Goal: Information Seeking & Learning: Find specific fact

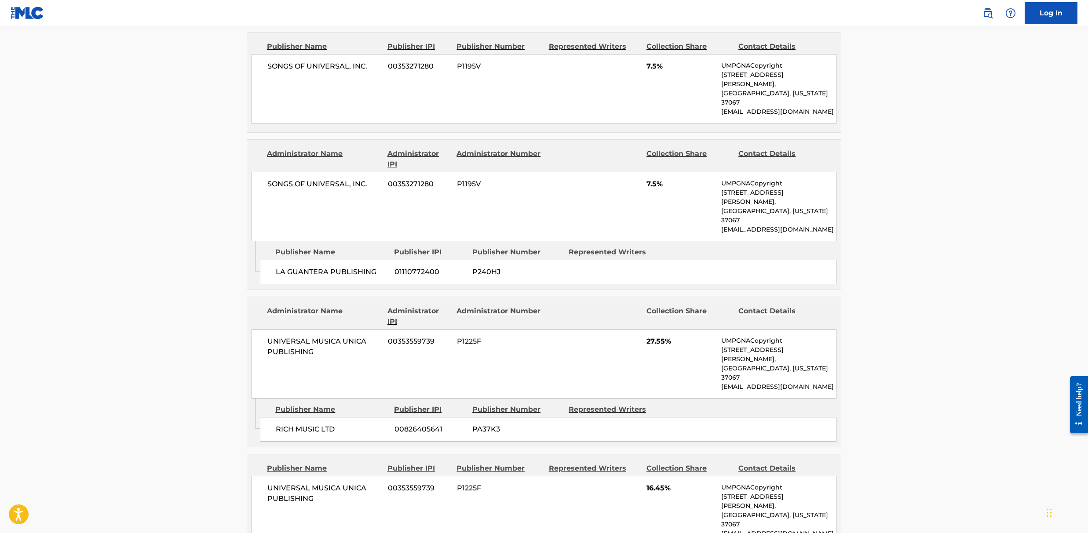
scroll to position [879, 0]
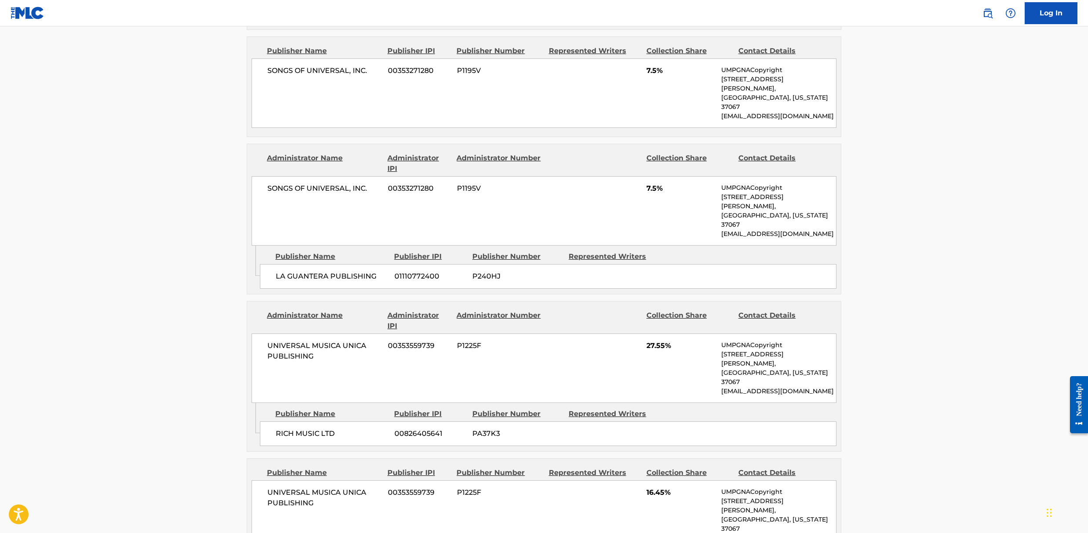
drag, startPoint x: 377, startPoint y: 226, endPoint x: 370, endPoint y: 226, distance: 7.0
click at [376, 271] on span "LA GUANTERA PUBLISHING" at bounding box center [332, 276] width 112 height 11
drag, startPoint x: 378, startPoint y: 228, endPoint x: 270, endPoint y: 227, distance: 108.1
click at [270, 264] on div "LA GUANTERA PUBLISHING 01110772400 P240HJ" at bounding box center [548, 276] width 576 height 25
click at [0, 0] on div "Log In < Back to public search results Copy work link RELACION (REMIX) Hold Wor…" at bounding box center [544, 138] width 1088 height 2035
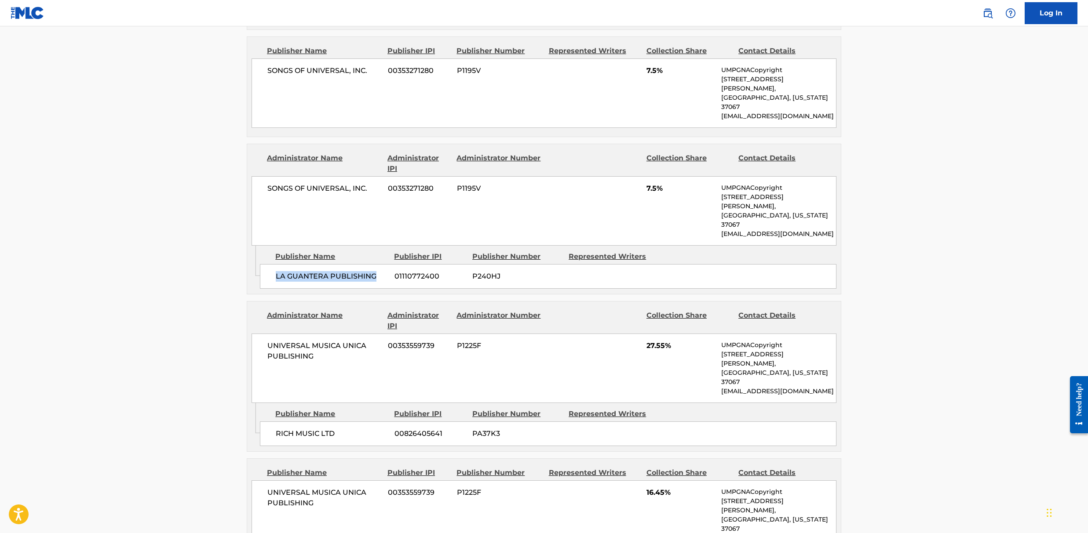
click at [686, 114] on div "SONGS OF UNIVERSAL, INC. 00353271280 P1195V 7.5% UMPGNACopyright [STREET_ADDRES…" at bounding box center [543, 92] width 585 height 69
click at [957, 162] on main "< Back to public search results Copy work link RELACION (REMIX) Hold Work Detai…" at bounding box center [544, 130] width 1088 height 1966
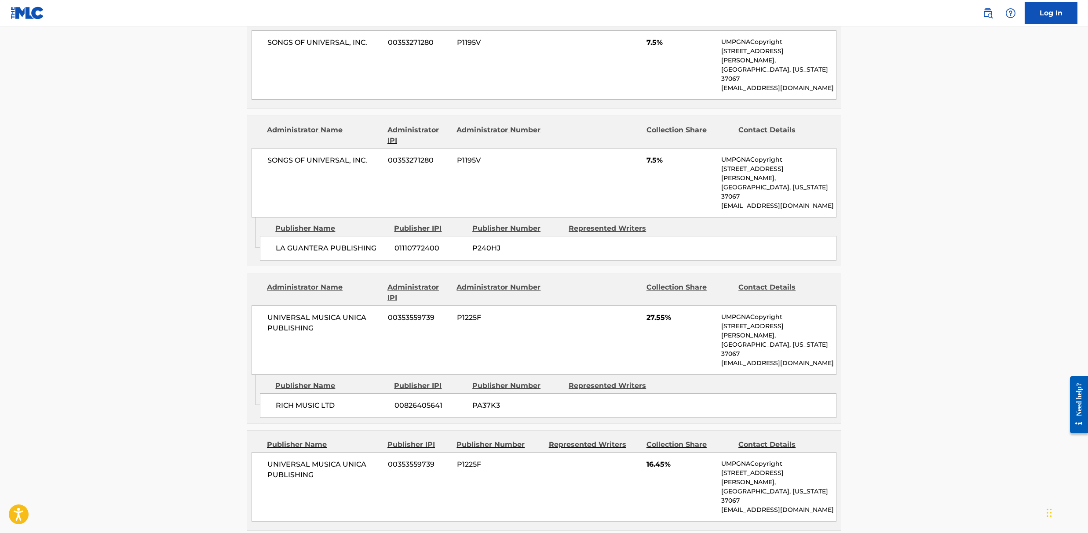
scroll to position [994, 0]
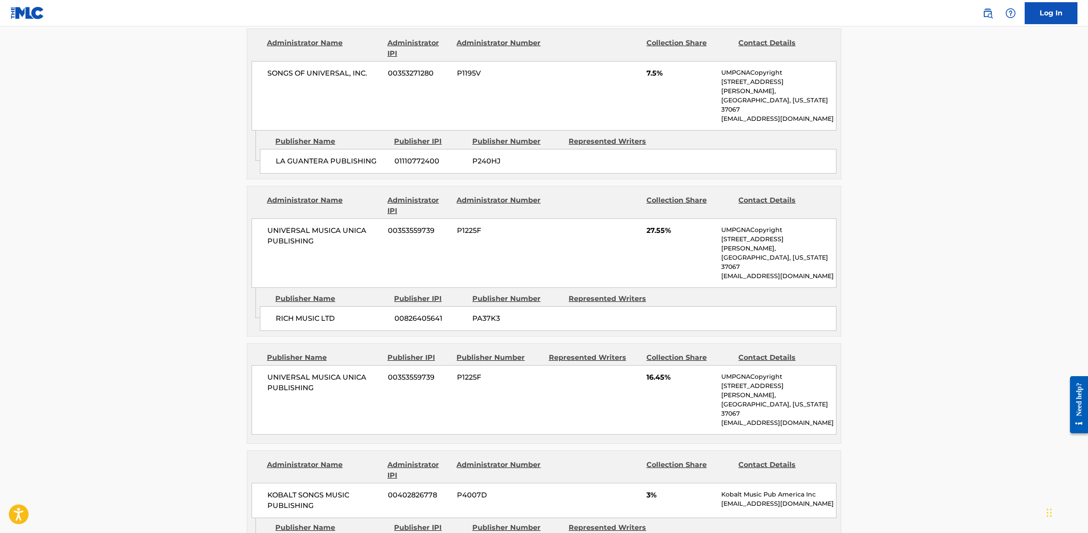
drag, startPoint x: 595, startPoint y: 470, endPoint x: 569, endPoint y: 455, distance: 30.4
drag, startPoint x: 603, startPoint y: 481, endPoint x: 596, endPoint y: 473, distance: 11.2
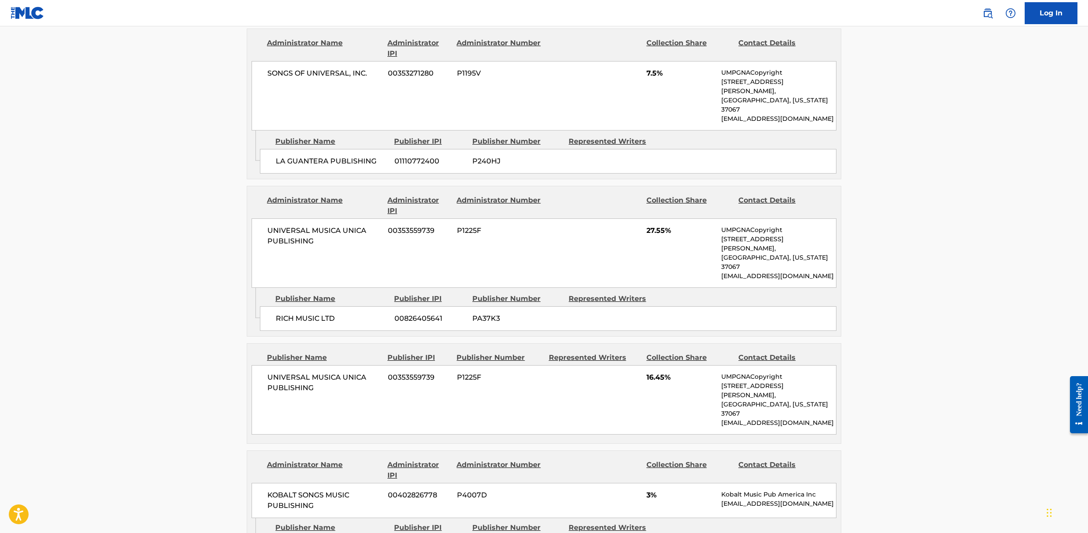
drag, startPoint x: 570, startPoint y: 459, endPoint x: 596, endPoint y: 469, distance: 28.0
click at [0, 0] on div "Log In < Back to public search results Copy work link RELACION (REMIX) Hold Wor…" at bounding box center [544, 23] width 1088 height 2035
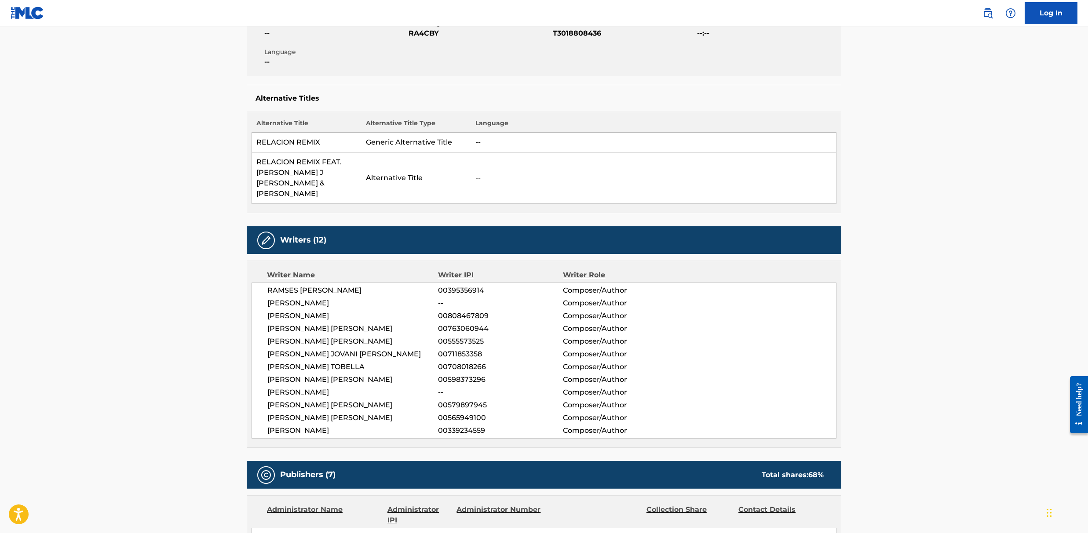
scroll to position [0, 0]
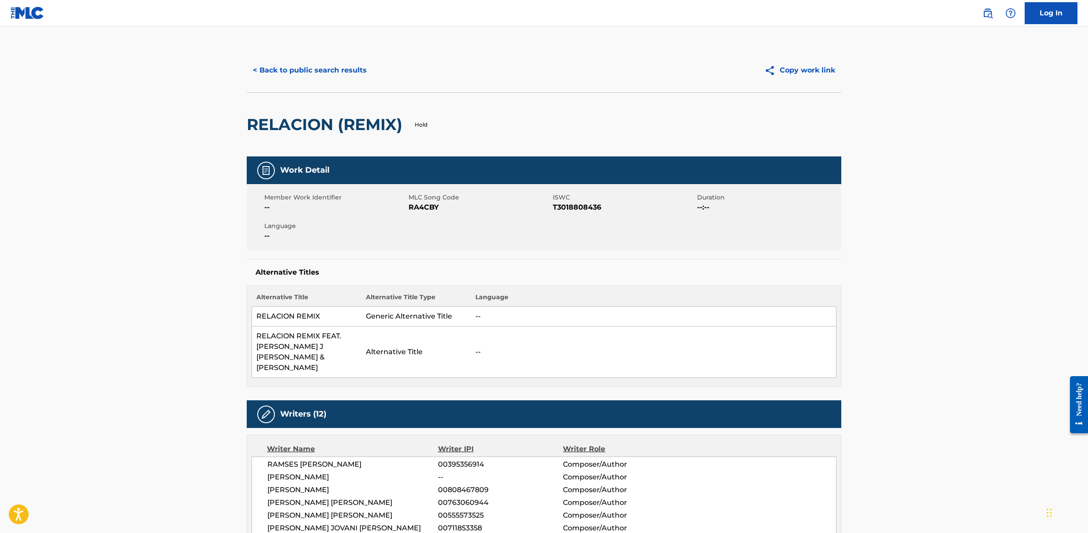
click at [342, 73] on button "< Back to public search results" at bounding box center [310, 70] width 126 height 22
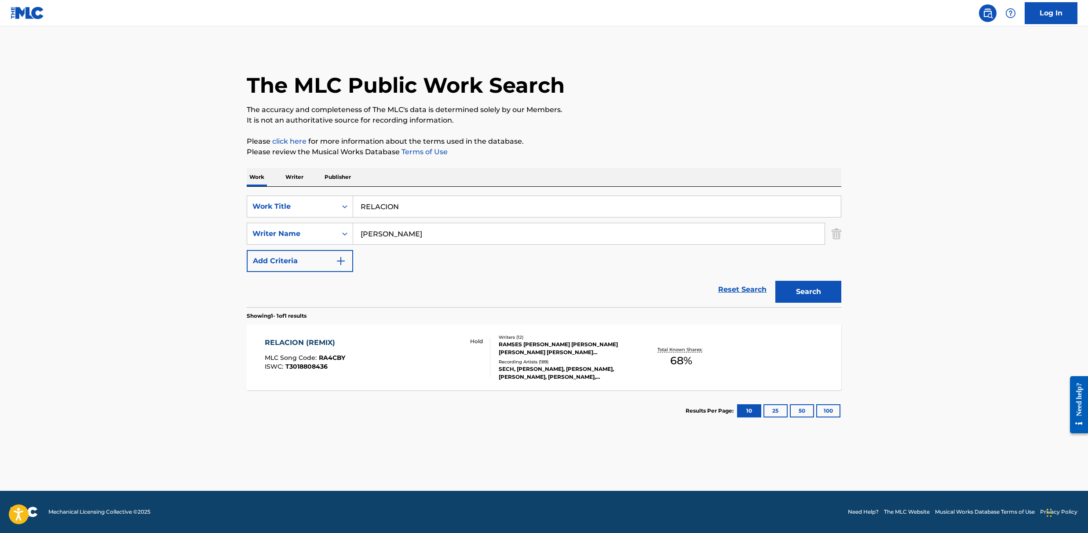
click at [418, 226] on input "[PERSON_NAME]" at bounding box center [588, 233] width 471 height 21
paste input "[PERSON_NAME]"
type input "[PERSON_NAME]"
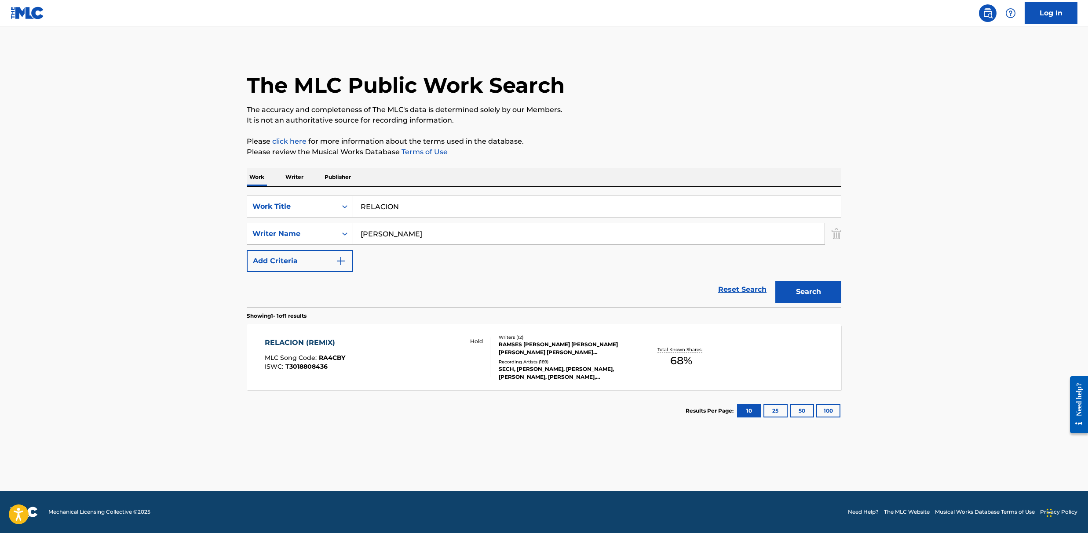
click at [775, 281] on button "Search" at bounding box center [808, 292] width 66 height 22
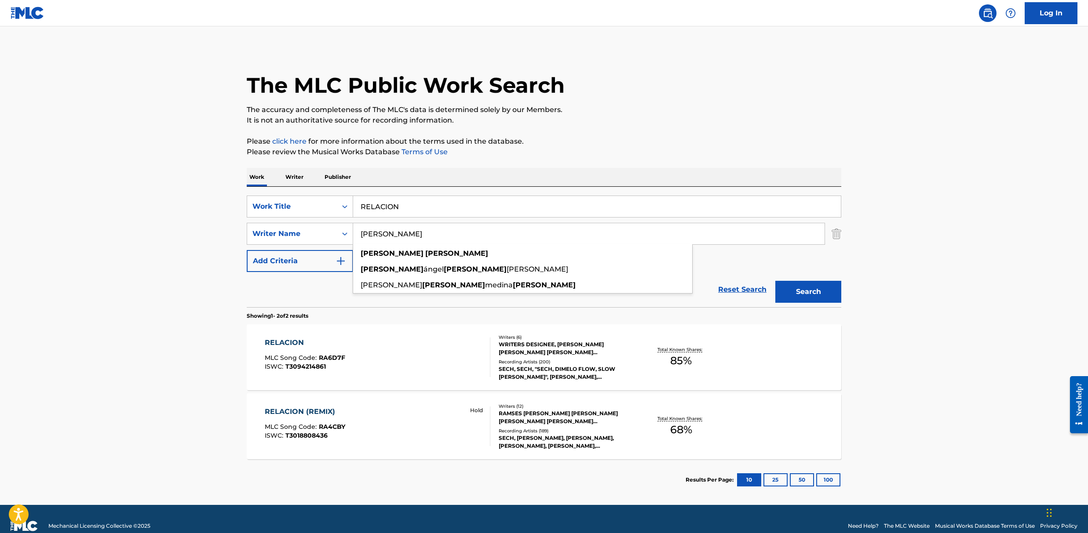
click at [960, 309] on main "The MLC Public Work Search The accuracy and completeness of The MLC's data is d…" at bounding box center [544, 265] width 1088 height 479
click at [583, 360] on div "Recording Artists ( 200 )" at bounding box center [565, 362] width 133 height 7
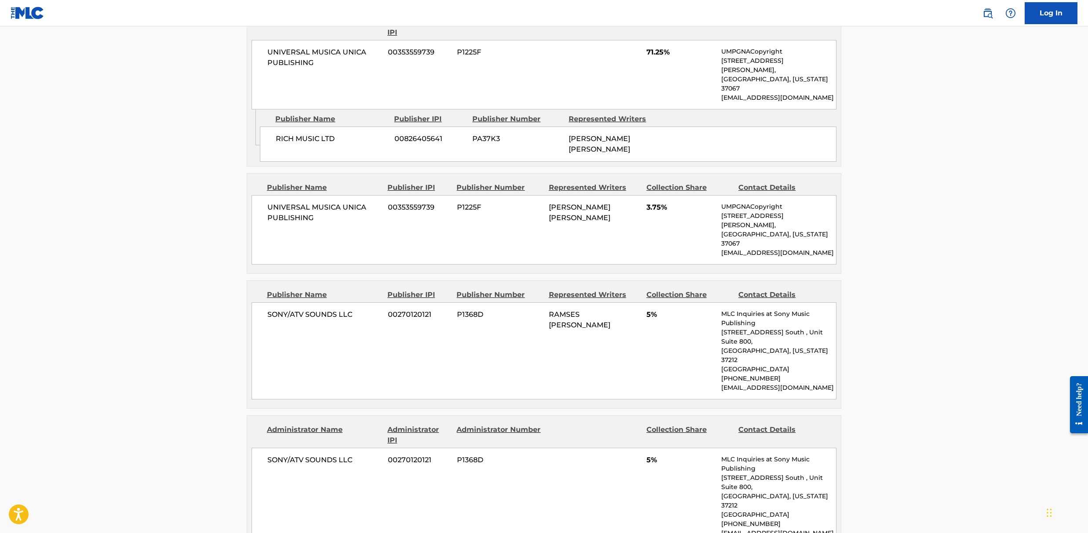
scroll to position [543, 0]
